Goal: Task Accomplishment & Management: Use online tool/utility

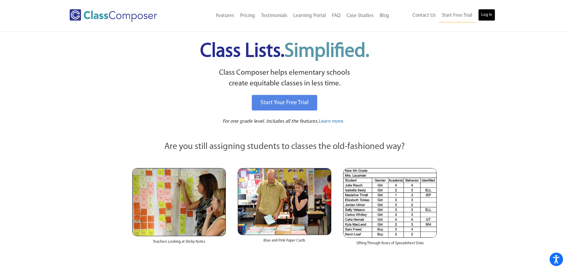
click at [484, 15] on link "Log In" at bounding box center [486, 15] width 17 height 12
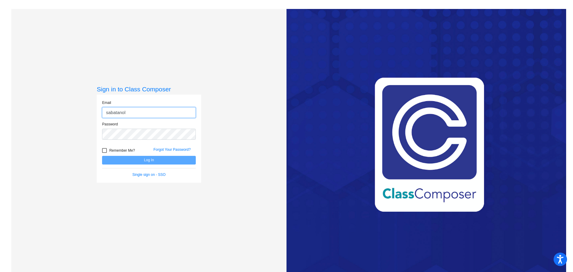
type input "sabatanol@harrisontwp.k12.nj.us"
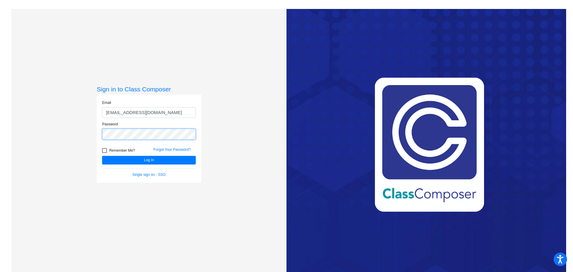
click at [102, 156] on button "Log In" at bounding box center [149, 160] width 94 height 9
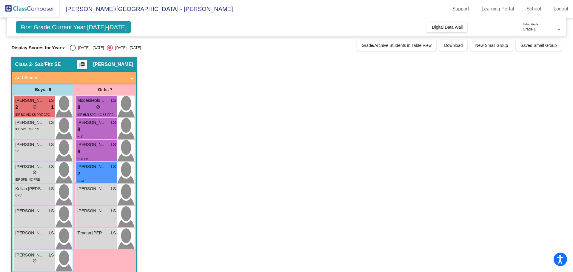
click at [72, 47] on div "Select an option" at bounding box center [73, 48] width 6 height 6
click at [73, 51] on input "2024 - 2025" at bounding box center [73, 51] width 0 height 0
radio input "true"
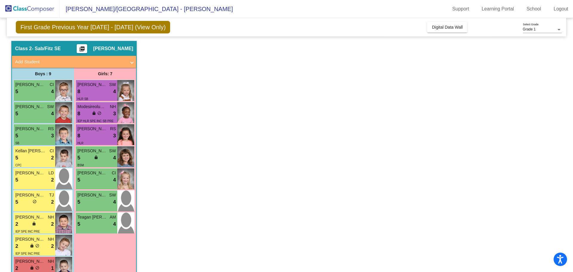
scroll to position [32, 0]
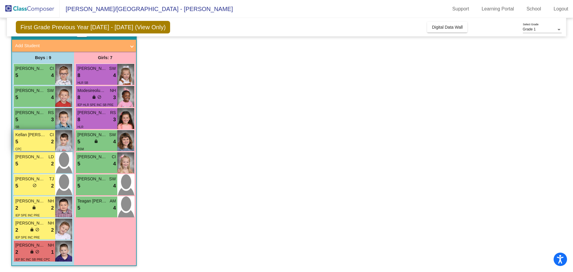
click at [35, 143] on div "5 lock do_not_disturb_alt 2" at bounding box center [34, 142] width 39 height 8
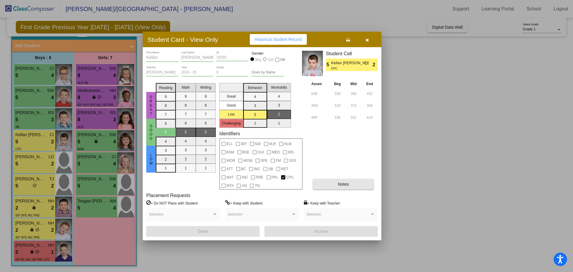
click at [342, 185] on span "Notes" at bounding box center [343, 184] width 11 height 5
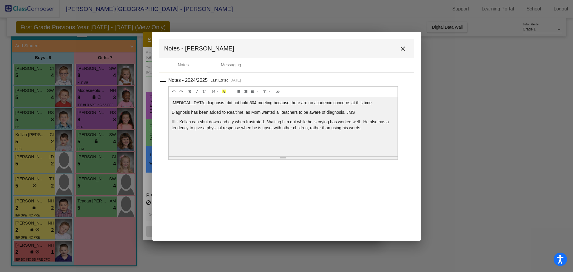
click at [404, 50] on mat-icon "close" at bounding box center [402, 48] width 7 height 7
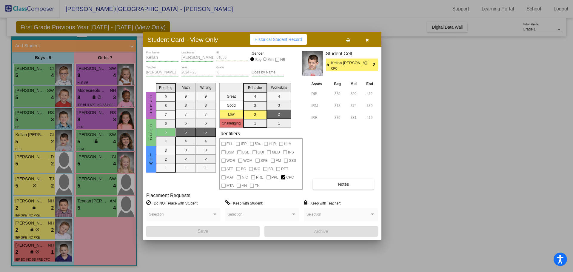
click at [367, 42] on button "button" at bounding box center [367, 39] width 19 height 11
